Goal: Check status: Check status

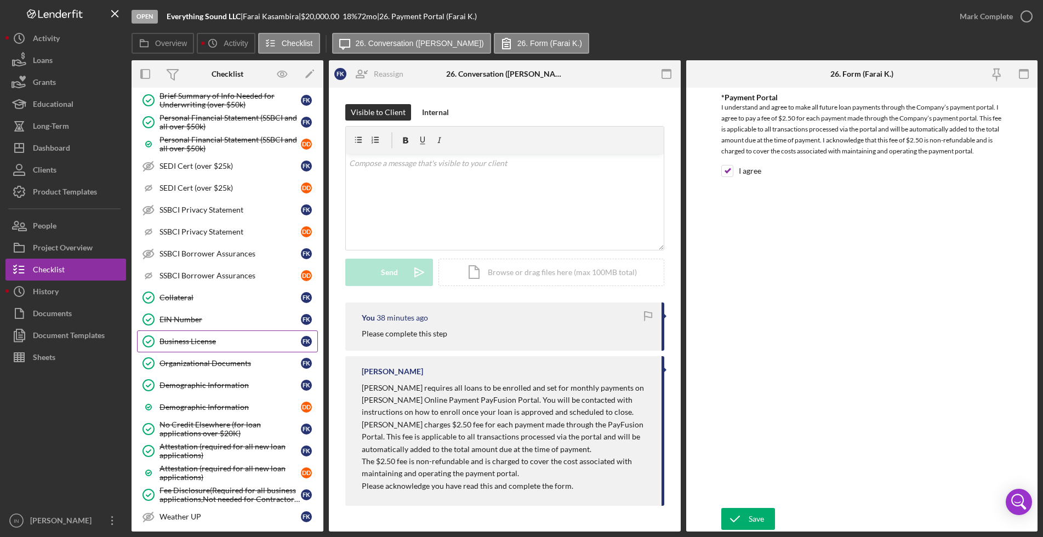
scroll to position [767, 0]
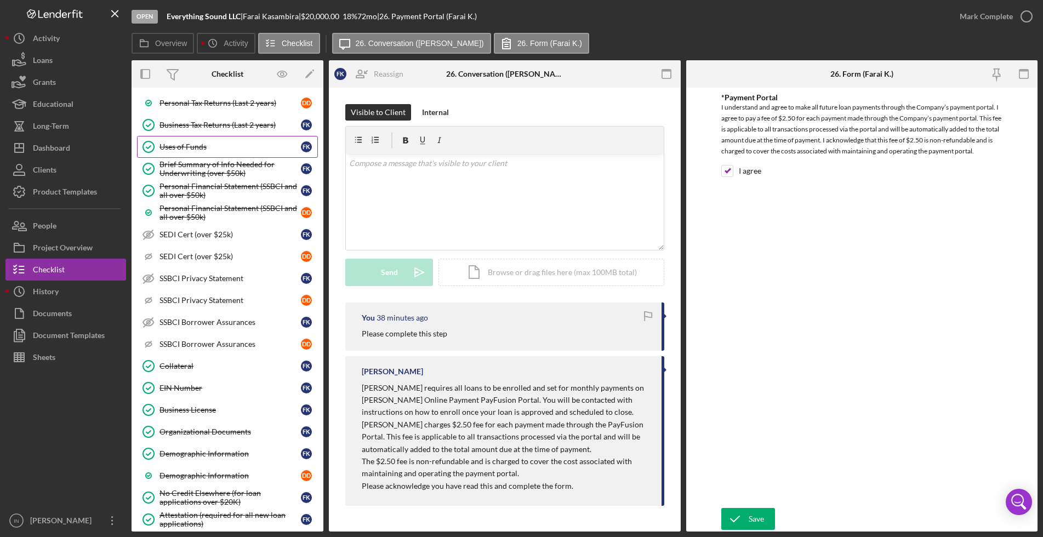
click at [227, 141] on link "Uses of Funds Uses of Funds F K" at bounding box center [227, 147] width 181 height 22
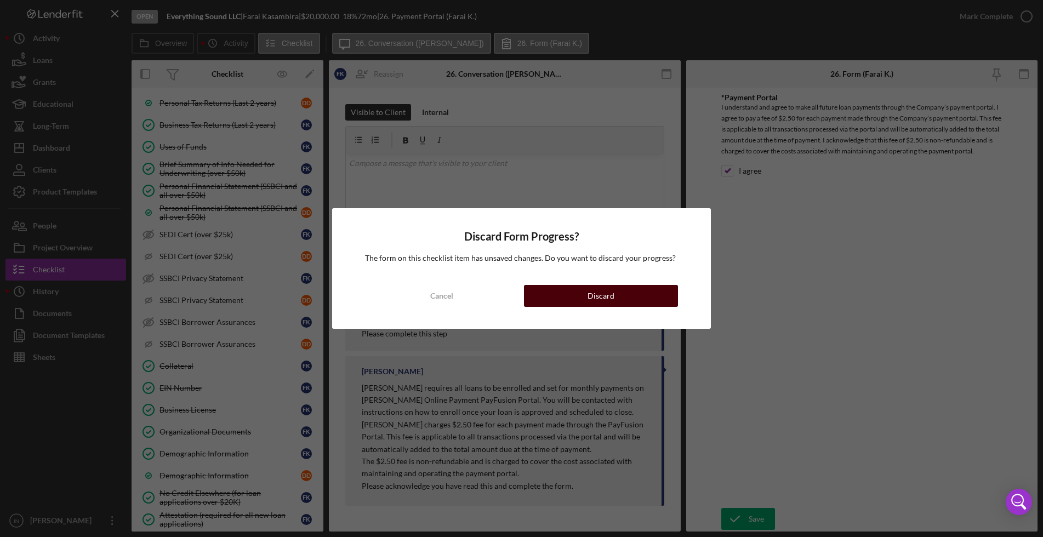
click at [595, 292] on div "Discard" at bounding box center [601, 296] width 27 height 22
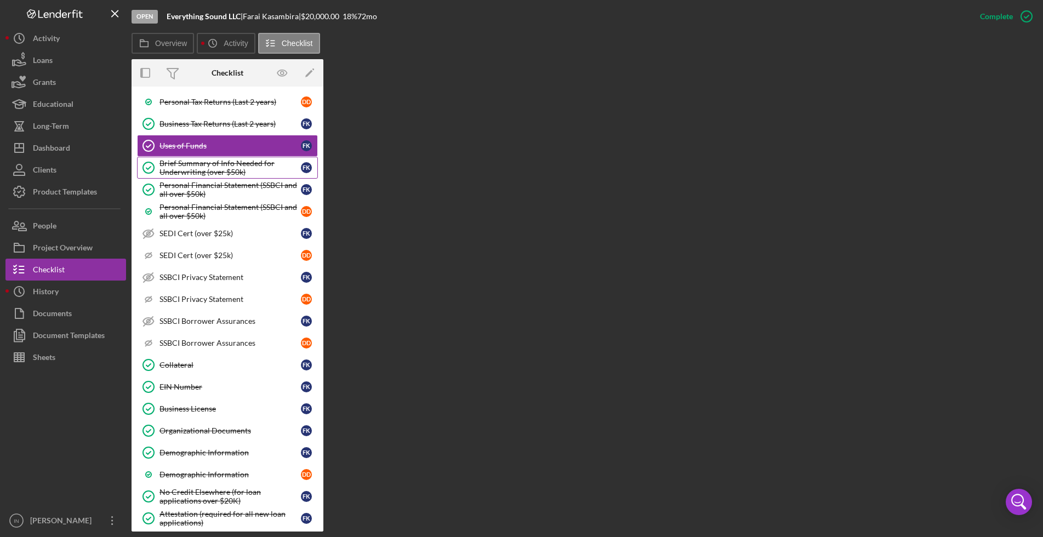
click at [216, 170] on div "Brief Summary of Info Needed for Underwriting (over $50k)" at bounding box center [230, 168] width 141 height 18
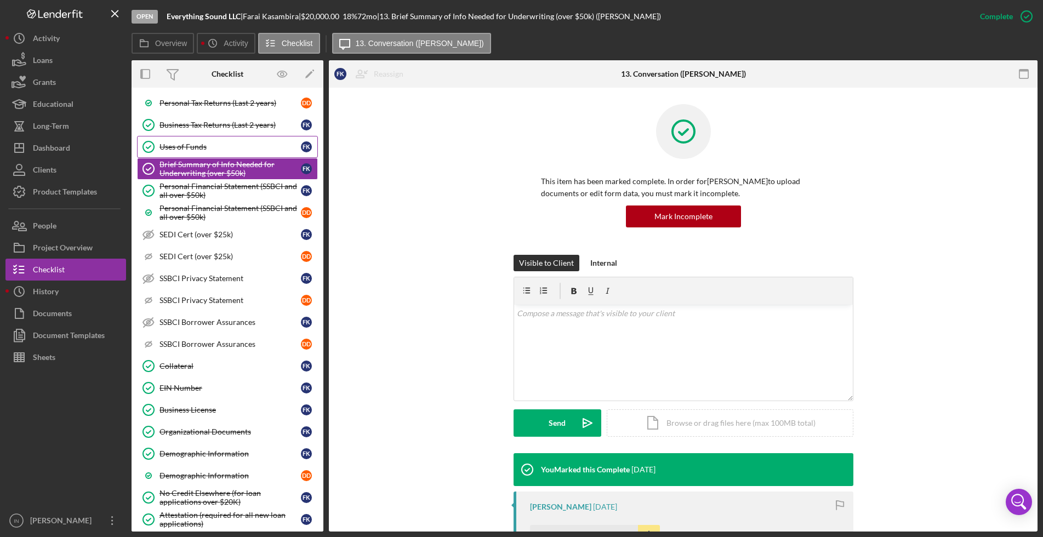
click at [203, 144] on div "Uses of Funds" at bounding box center [230, 147] width 141 height 9
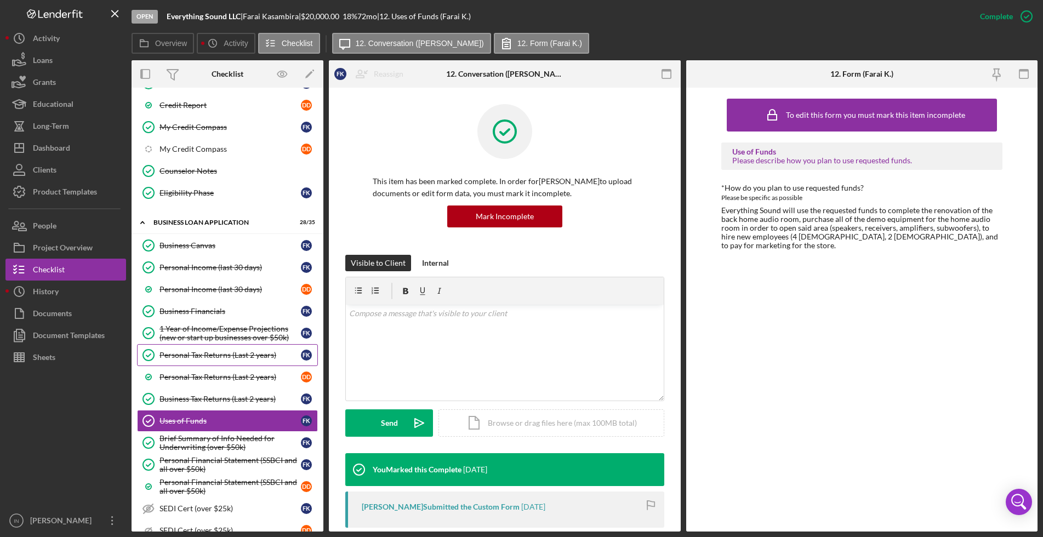
scroll to position [424, 0]
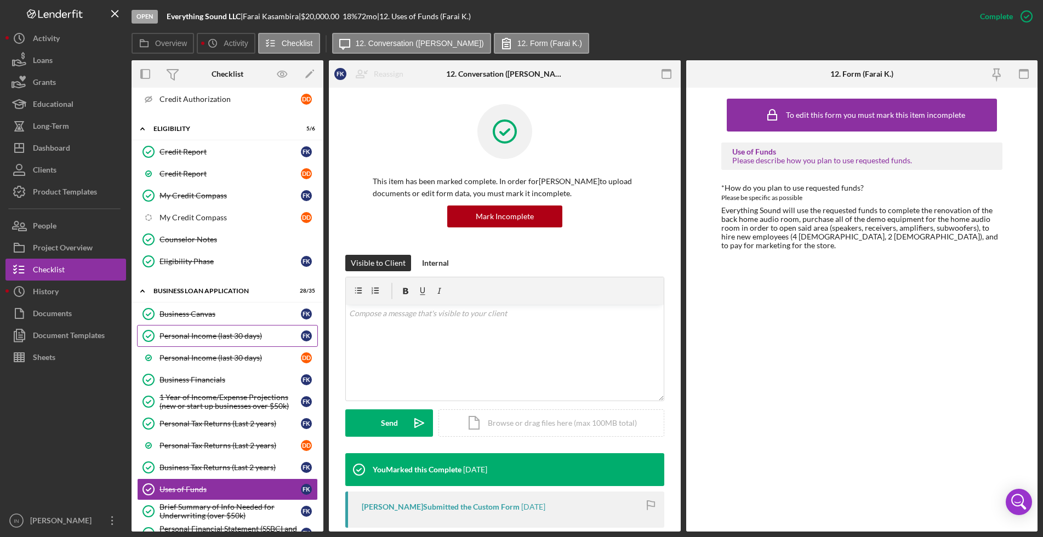
click at [223, 328] on link "Personal Income (last 30 days) Personal Income (last 30 days) F K" at bounding box center [227, 336] width 181 height 22
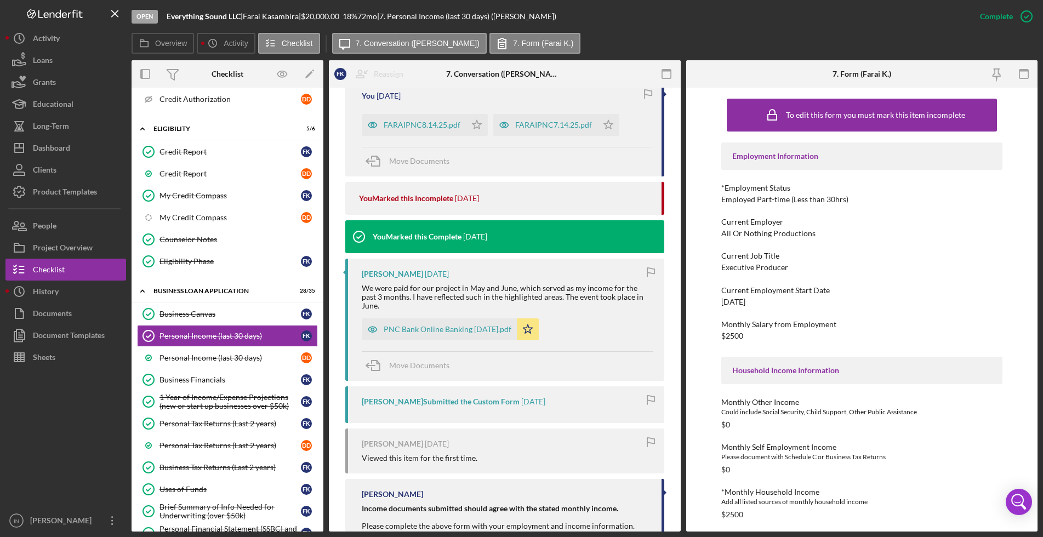
scroll to position [480, 0]
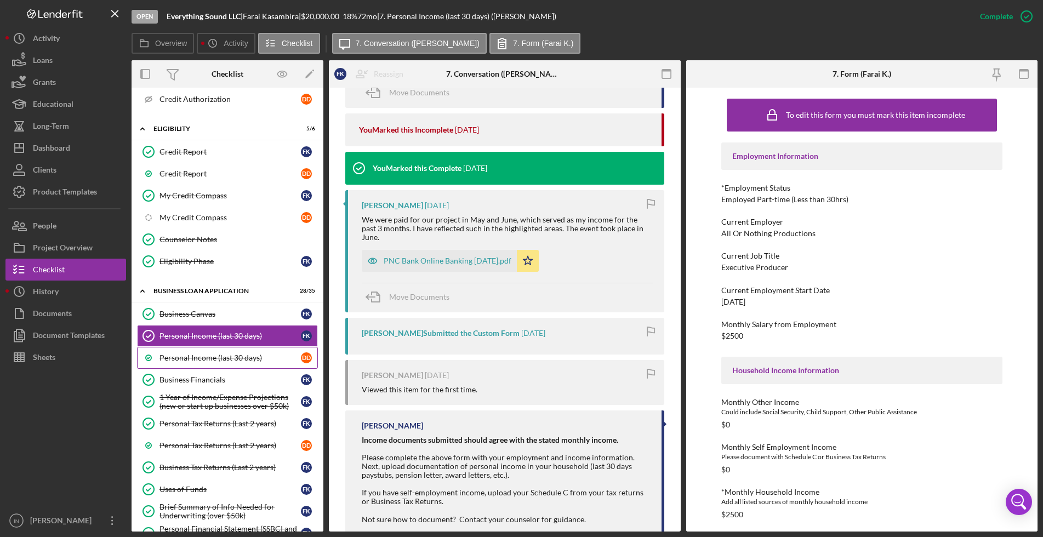
click at [184, 358] on div "Personal Income (last 30 days)" at bounding box center [230, 358] width 141 height 9
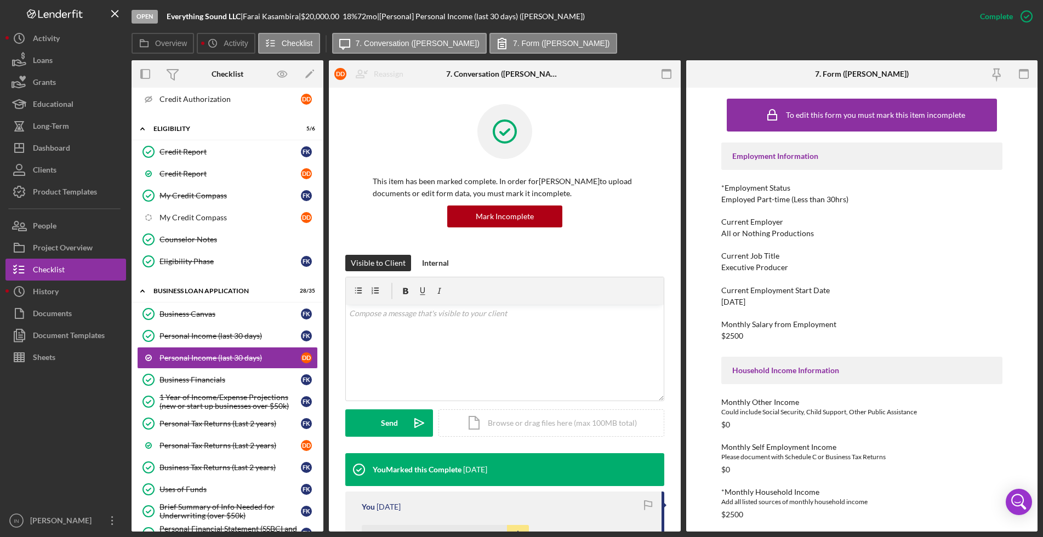
scroll to position [206, 0]
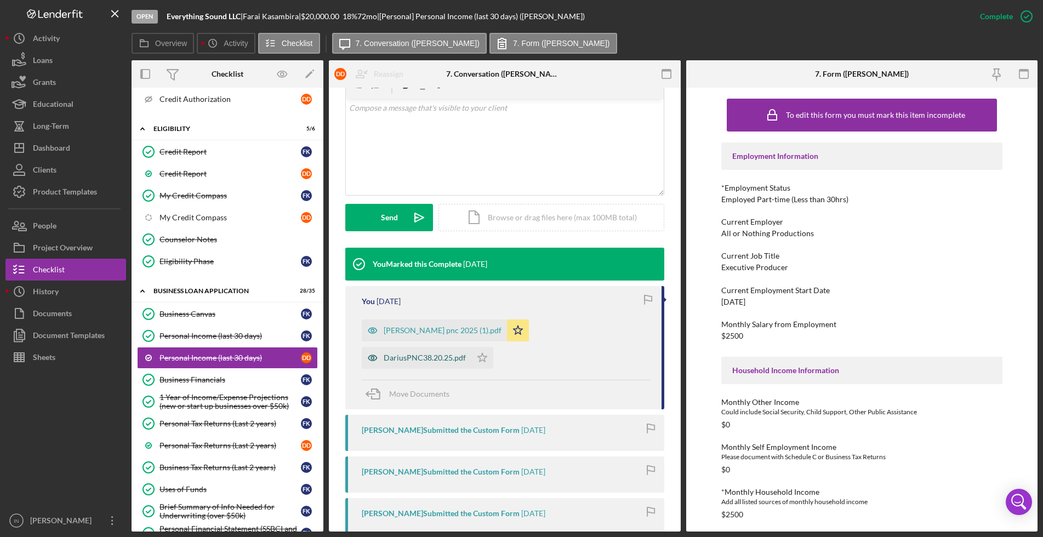
click at [431, 358] on div "DariusPNC38.20.25.pdf" at bounding box center [425, 358] width 82 height 9
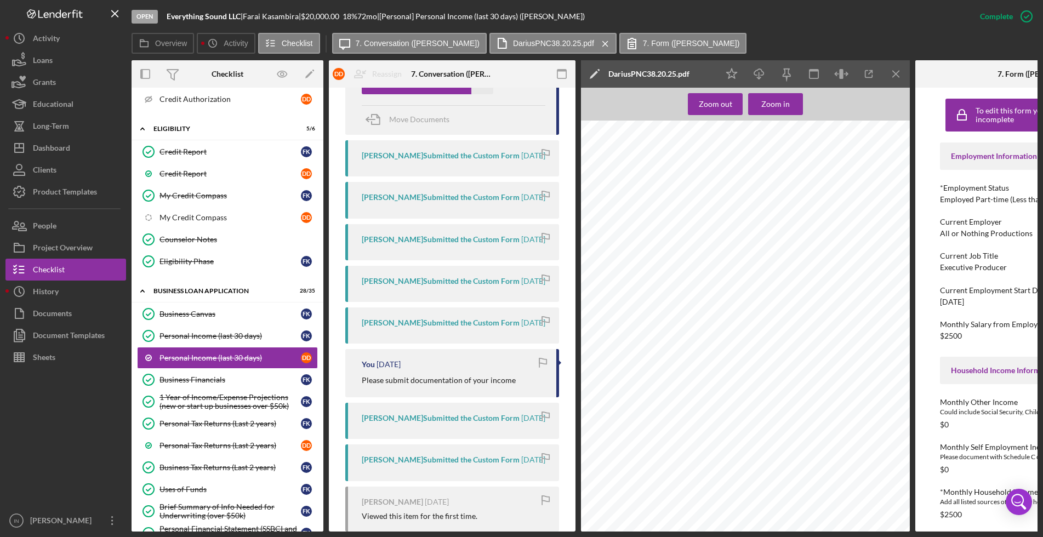
scroll to position [629, 0]
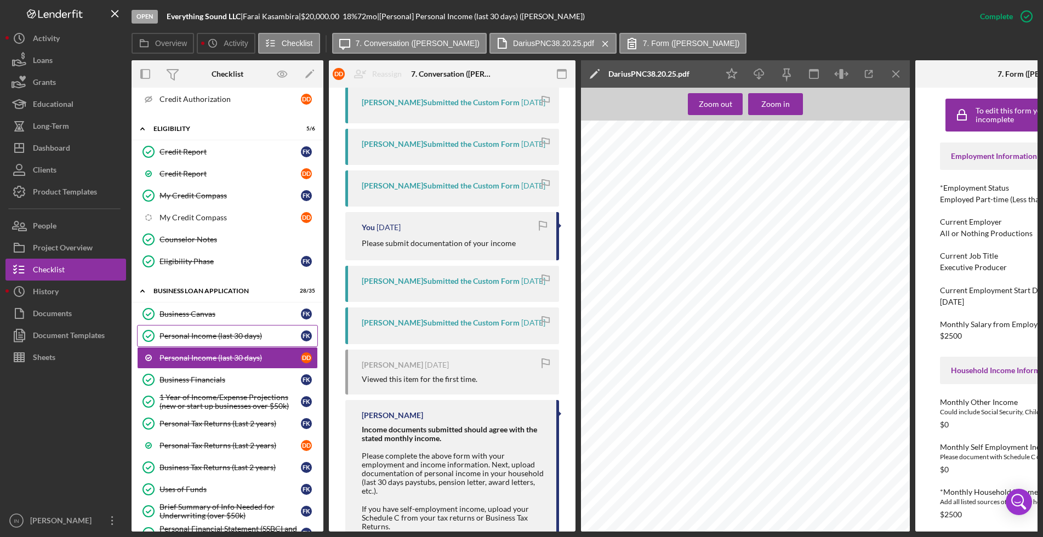
click at [202, 338] on div "Personal Income (last 30 days)" at bounding box center [230, 336] width 141 height 9
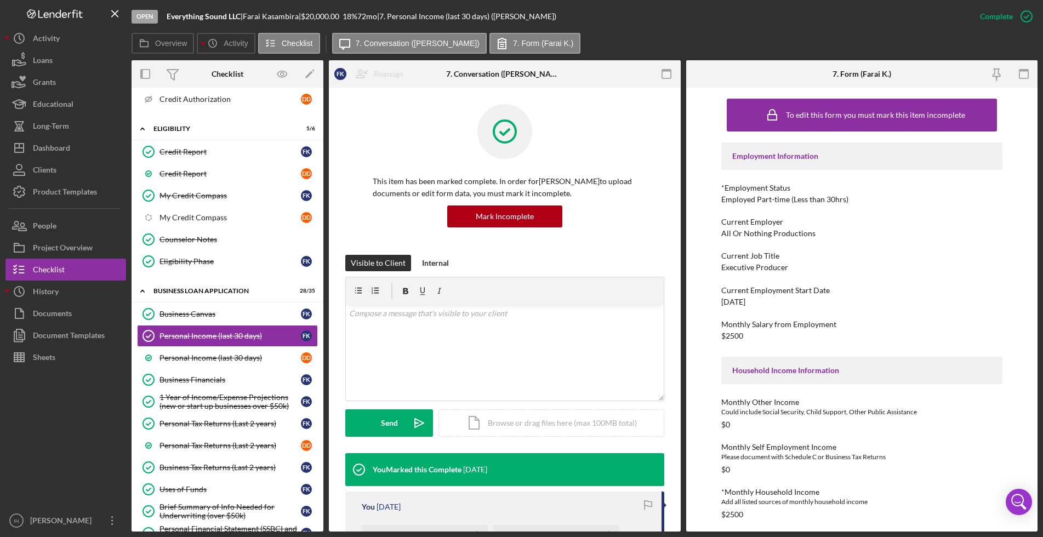
scroll to position [274, 0]
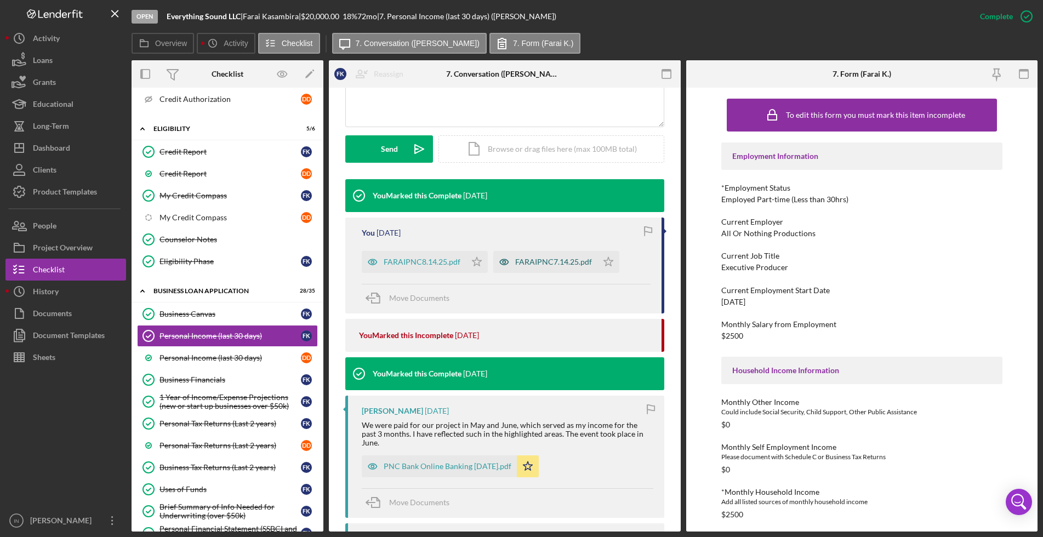
click at [537, 255] on div "FARAIPNC7.14.25.pdf" at bounding box center [545, 262] width 104 height 22
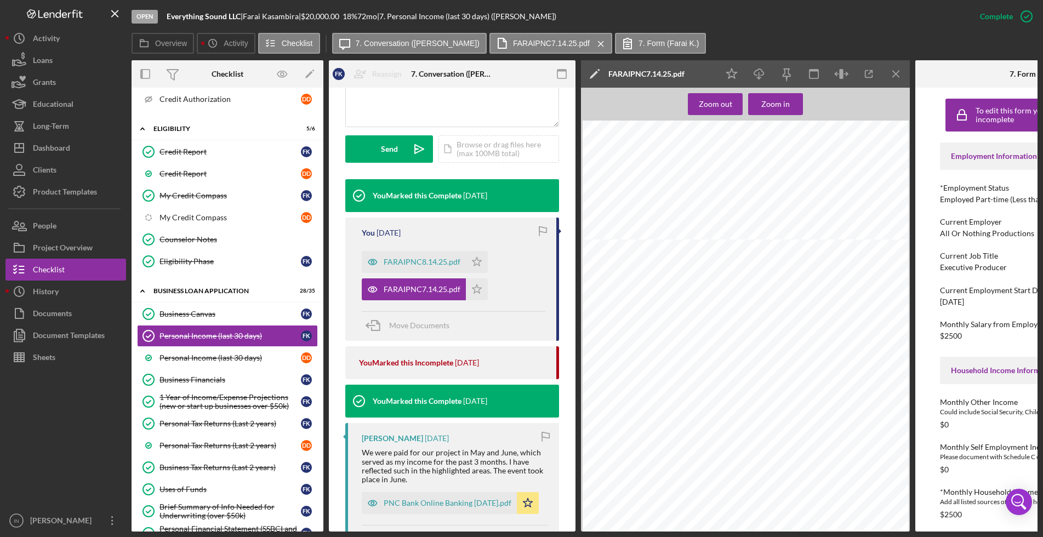
scroll to position [411, 0]
click at [417, 257] on div "FARAIPNC8.14.25.pdf" at bounding box center [414, 262] width 104 height 22
